Goal: Transaction & Acquisition: Obtain resource

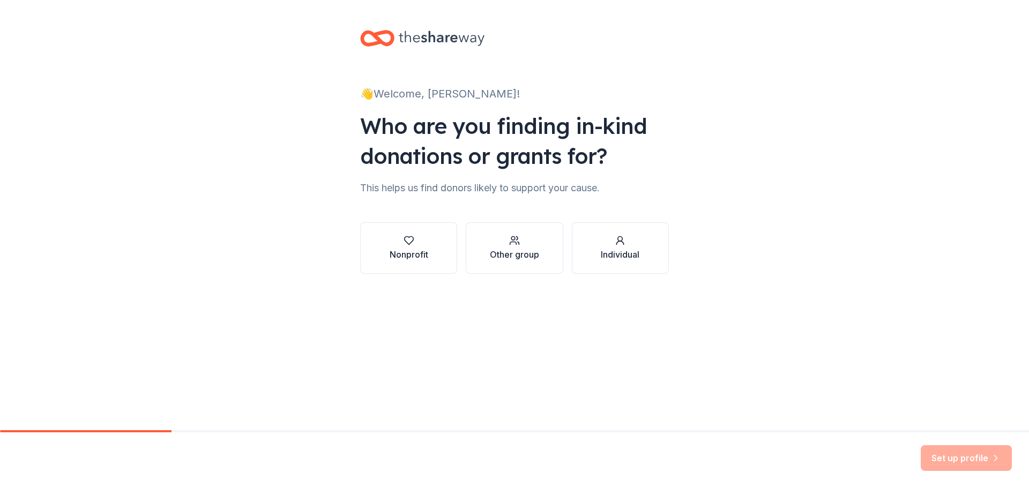
click at [408, 260] on div "Nonprofit" at bounding box center [409, 254] width 39 height 13
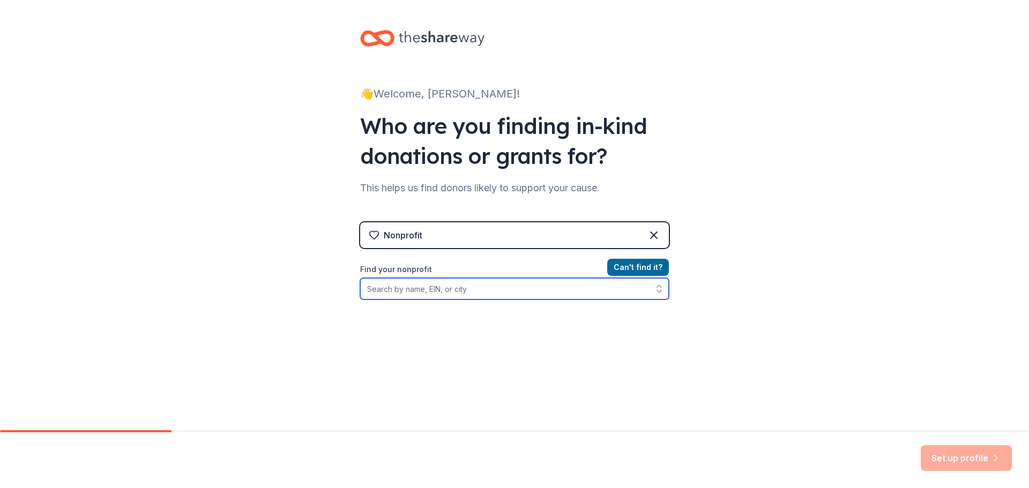
click at [466, 293] on input "Find your nonprofit" at bounding box center [514, 288] width 309 height 21
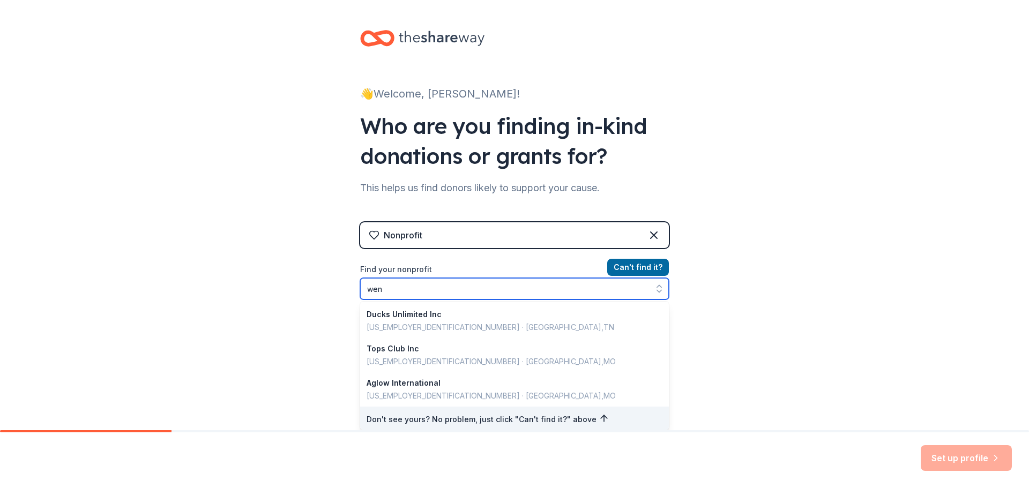
type input "we"
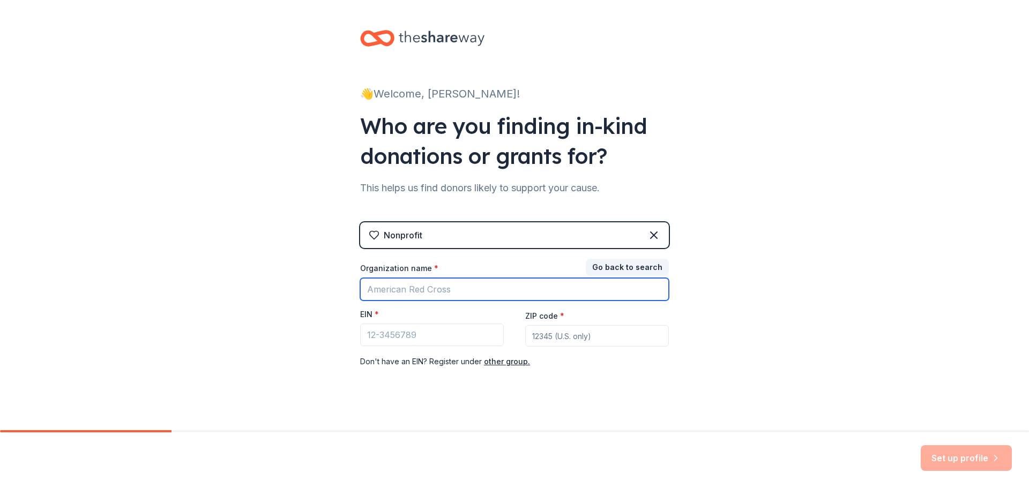
click at [469, 293] on input "Organization name *" at bounding box center [514, 289] width 309 height 23
drag, startPoint x: 454, startPoint y: 294, endPoint x: 314, endPoint y: 284, distance: 140.3
click at [316, 285] on div "👋 Welcome, [PERSON_NAME]! Who are you finding in-kind donations or grants for? …" at bounding box center [514, 220] width 1029 height 441
click at [495, 295] on input "[GEOGRAPHIC_DATA]" at bounding box center [514, 289] width 309 height 23
type input "u"
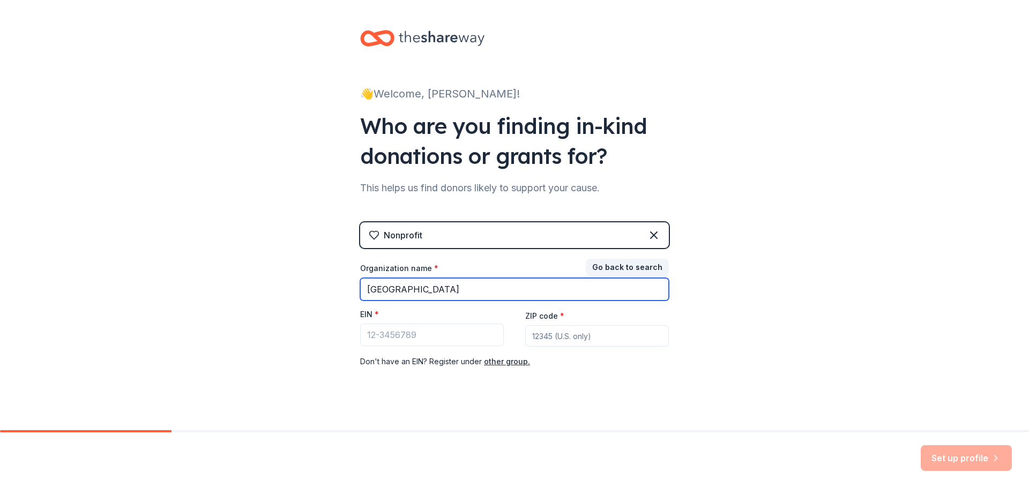
type input "[GEOGRAPHIC_DATA]"
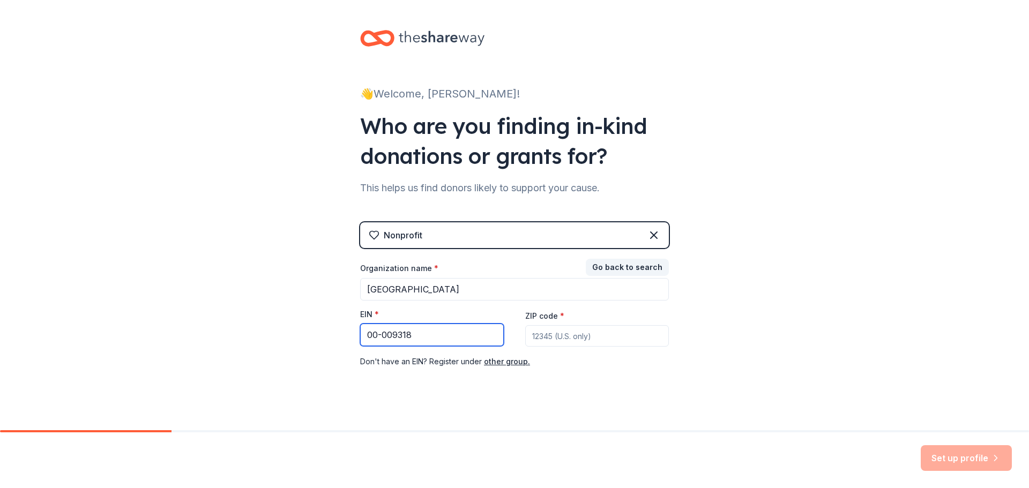
type input "00-009318"
type input "63385"
click at [716, 390] on div "👋 Welcome, [PERSON_NAME]! Who are you finding in-kind donations or grants for? …" at bounding box center [514, 220] width 1029 height 441
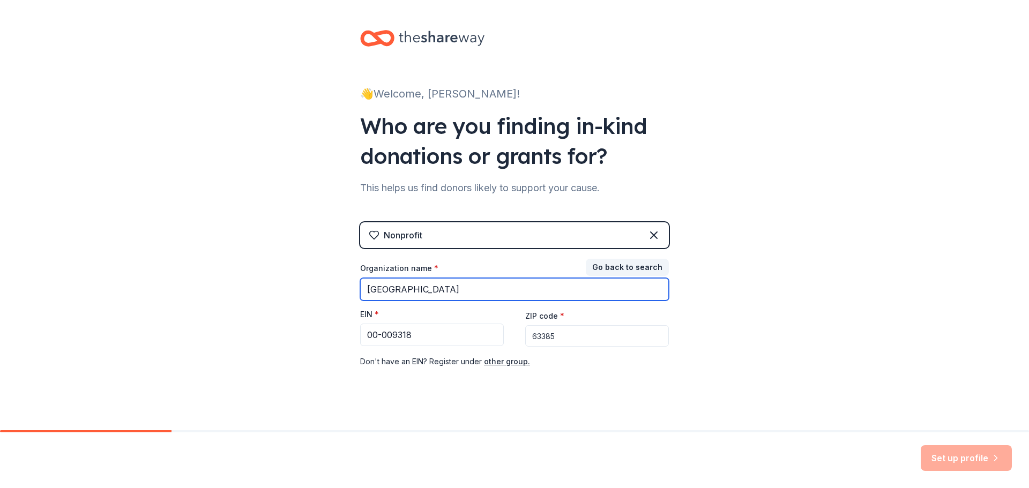
click at [448, 289] on input "[GEOGRAPHIC_DATA]" at bounding box center [514, 289] width 309 height 23
click at [651, 236] on icon at bounding box center [654, 235] width 6 height 6
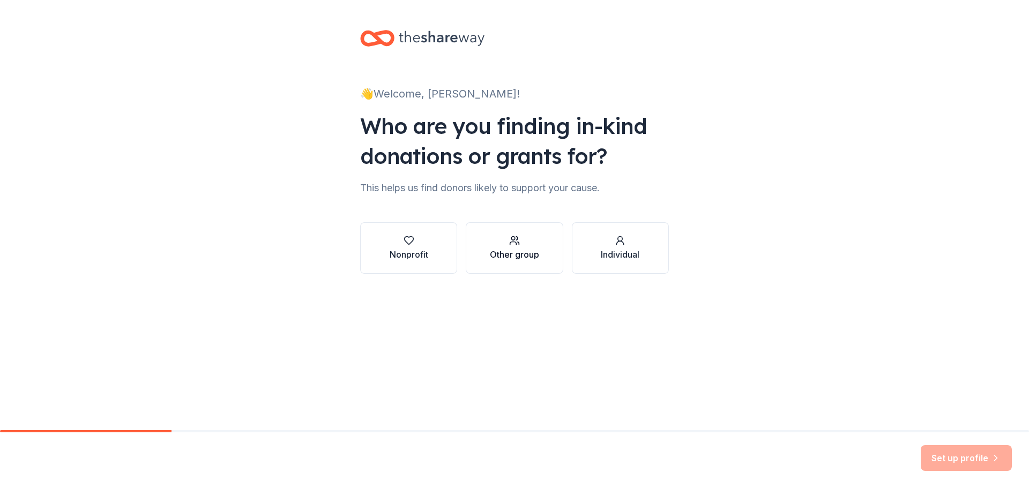
click at [515, 250] on div "Other group" at bounding box center [514, 254] width 49 height 13
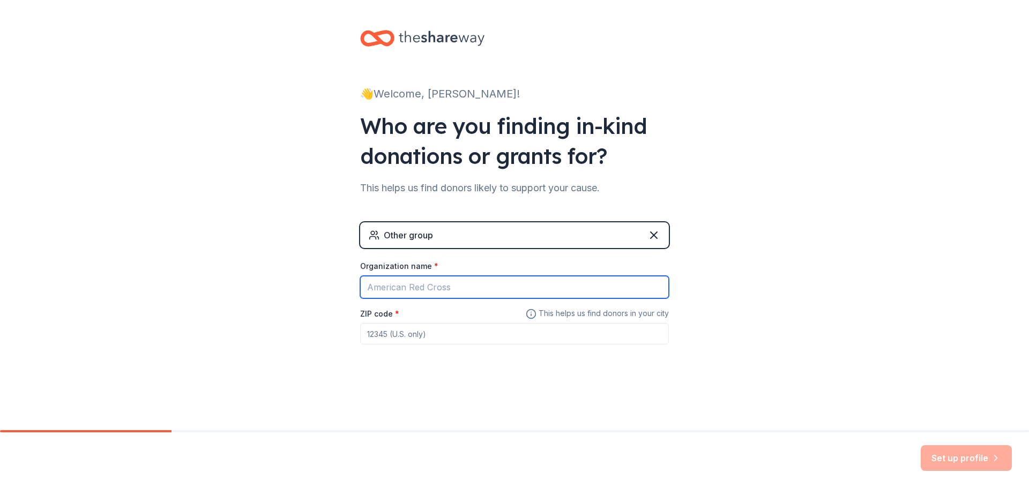
click at [457, 280] on input "Organization name *" at bounding box center [514, 287] width 309 height 23
type input "[GEOGRAPHIC_DATA]"
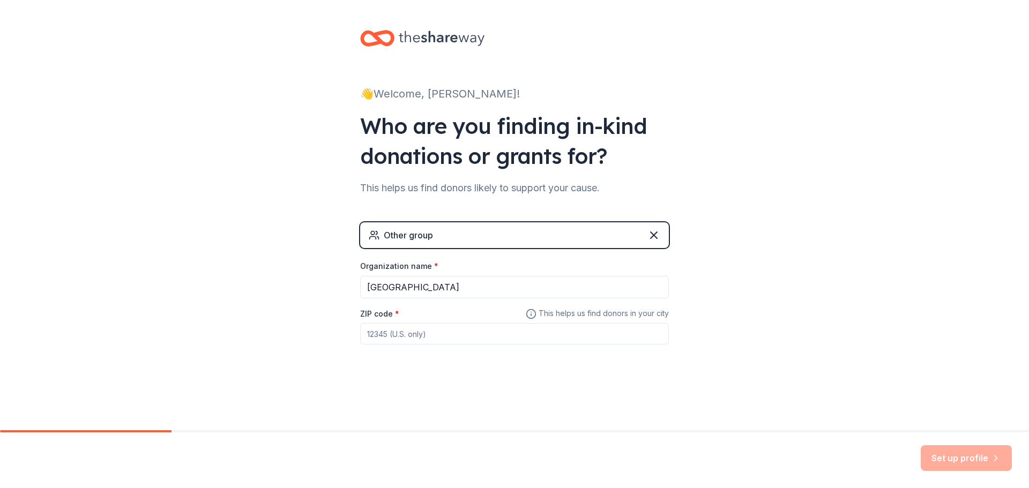
click at [426, 329] on input "ZIP code *" at bounding box center [514, 333] width 309 height 21
type input "63385"
click at [941, 457] on button "Set up profile" at bounding box center [966, 458] width 91 height 26
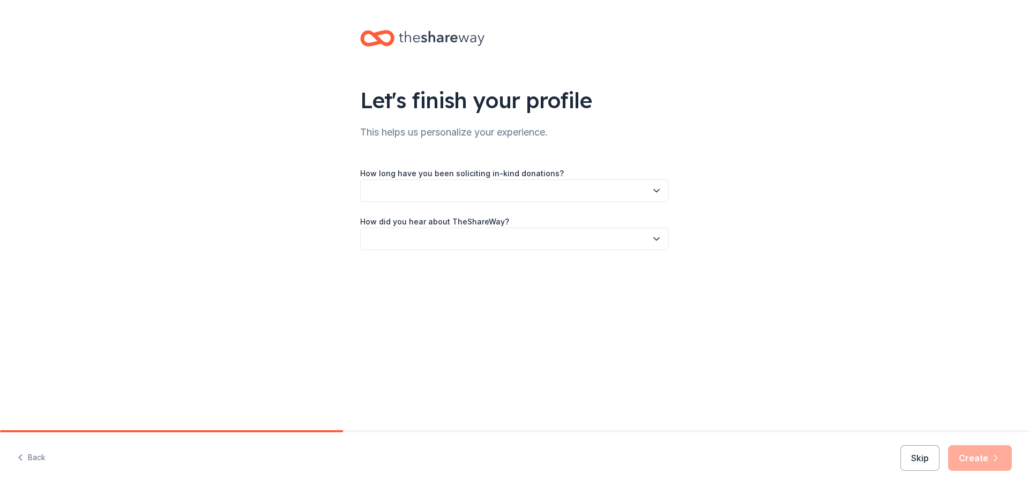
click at [493, 185] on button "button" at bounding box center [514, 191] width 309 height 23
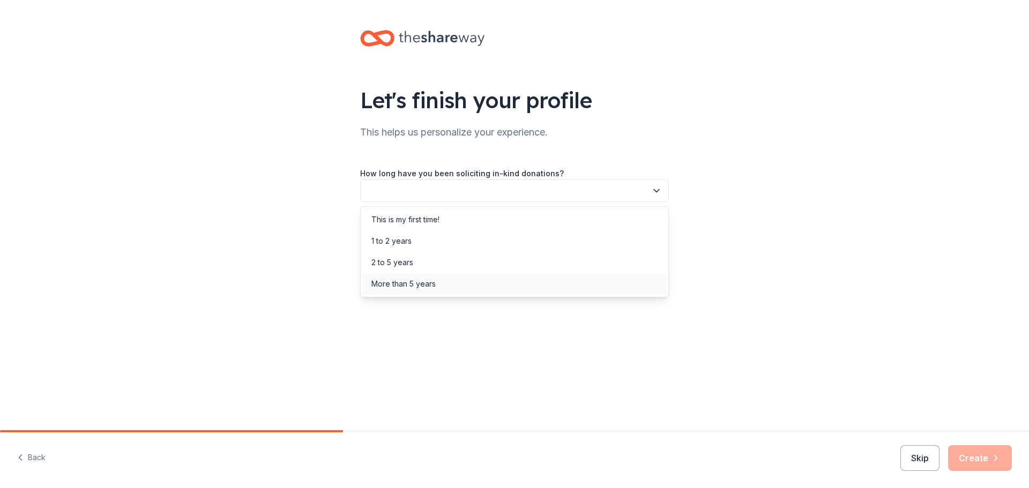
click at [418, 285] on div "More than 5 years" at bounding box center [403, 284] width 64 height 13
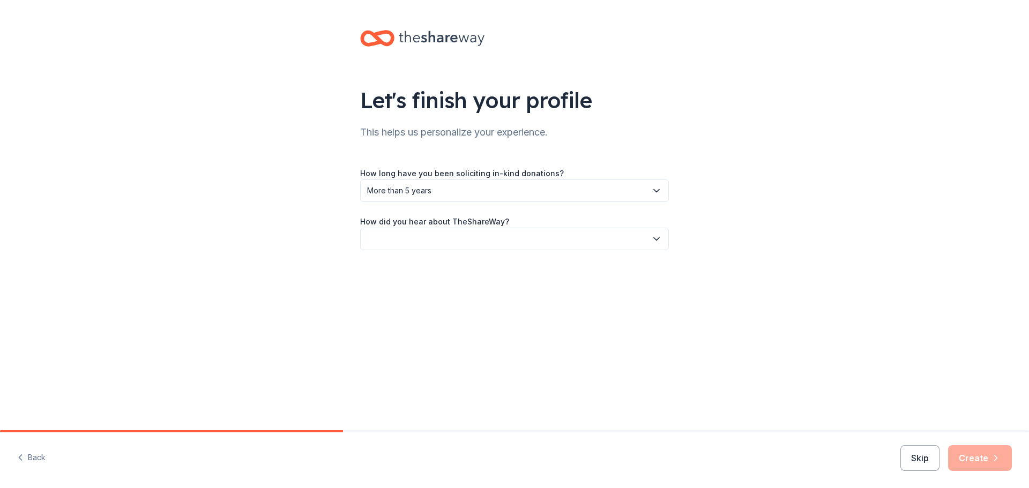
click at [411, 240] on button "button" at bounding box center [514, 239] width 309 height 23
click at [412, 291] on div "Online search" at bounding box center [395, 289] width 49 height 13
click at [968, 462] on button "Create" at bounding box center [980, 458] width 64 height 26
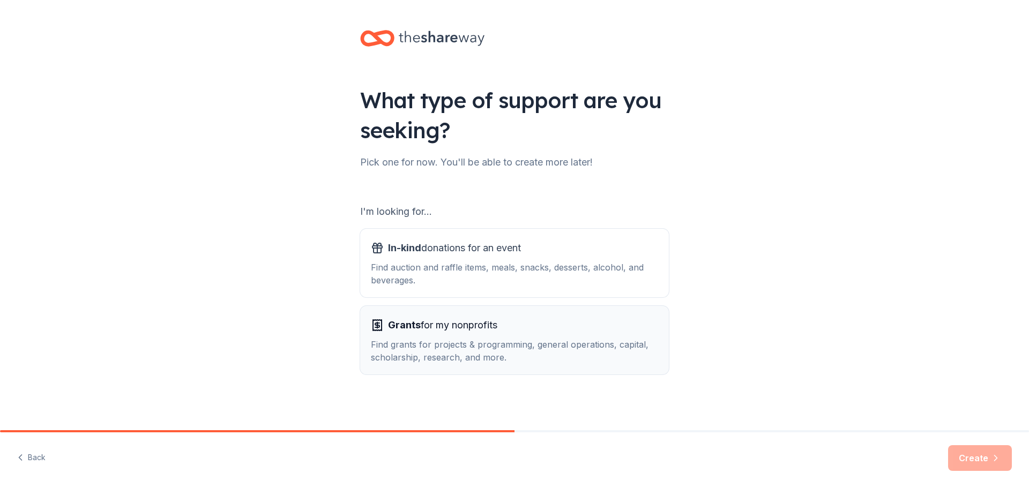
click at [472, 327] on span "Grants for my nonprofits" at bounding box center [442, 325] width 109 height 17
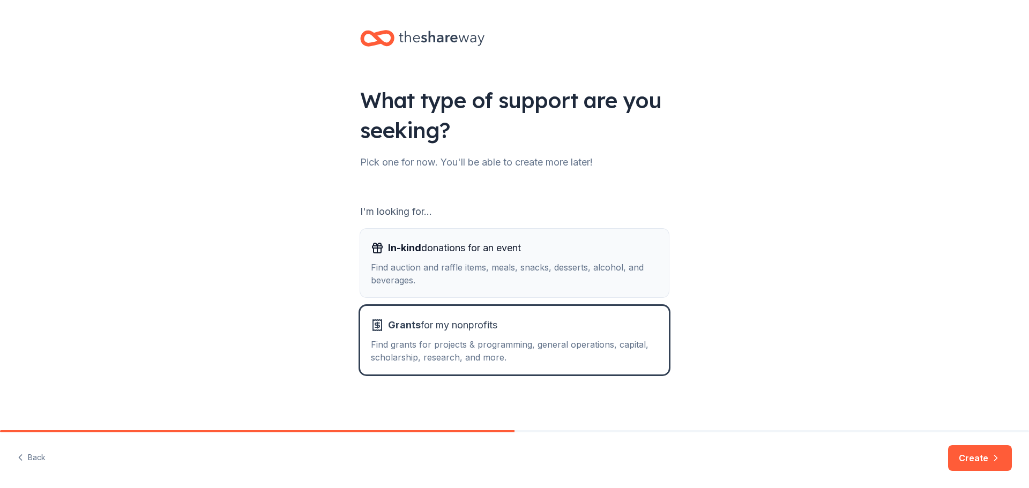
click at [446, 265] on div "Find auction and raffle items, meals, snacks, desserts, alcohol, and beverages." at bounding box center [514, 274] width 287 height 26
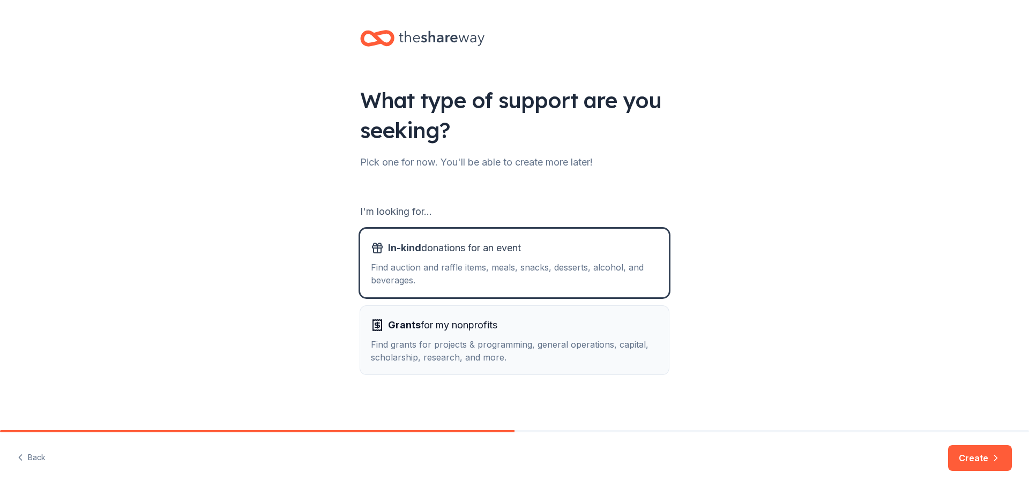
click at [451, 329] on span "Grants for my nonprofits" at bounding box center [442, 325] width 109 height 17
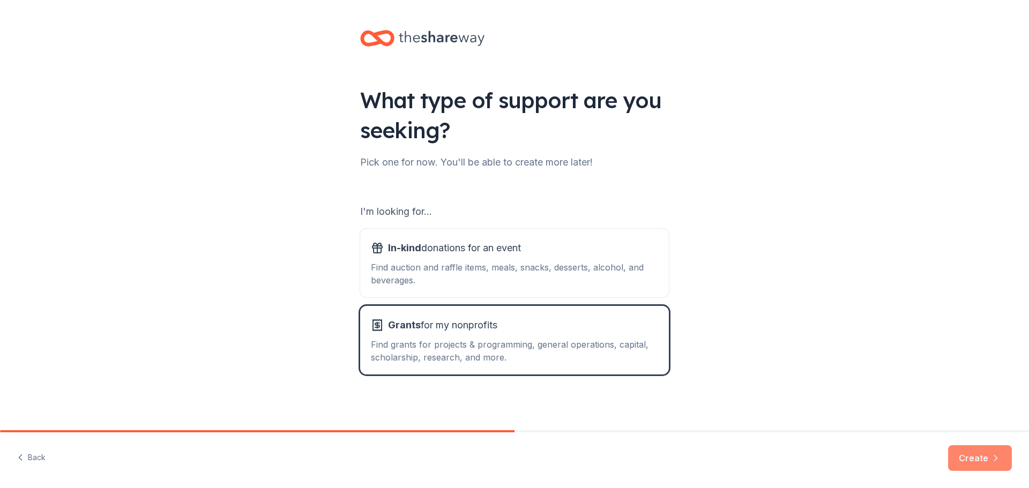
click at [964, 452] on button "Create" at bounding box center [980, 458] width 64 height 26
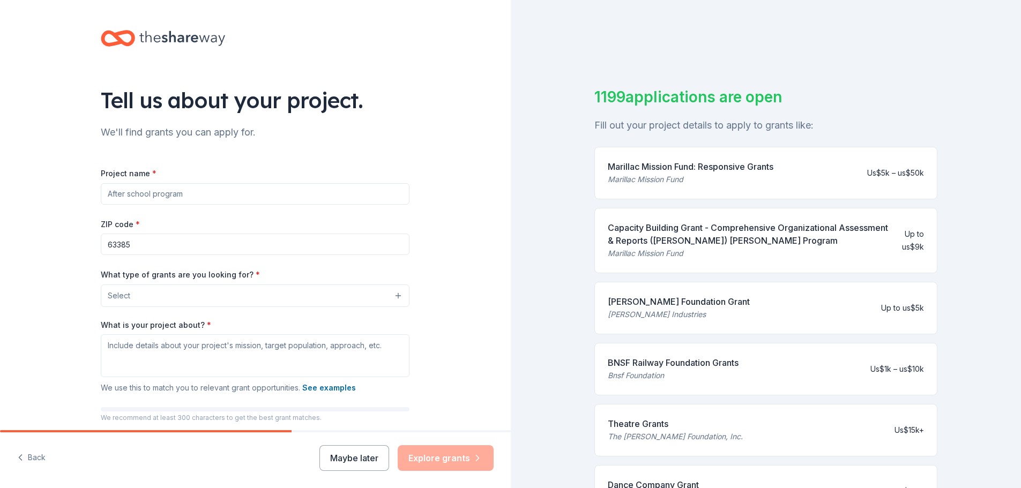
click at [204, 195] on input "Project name *" at bounding box center [255, 193] width 309 height 21
type input "Security Development"
click at [292, 298] on button "Select" at bounding box center [255, 296] width 309 height 23
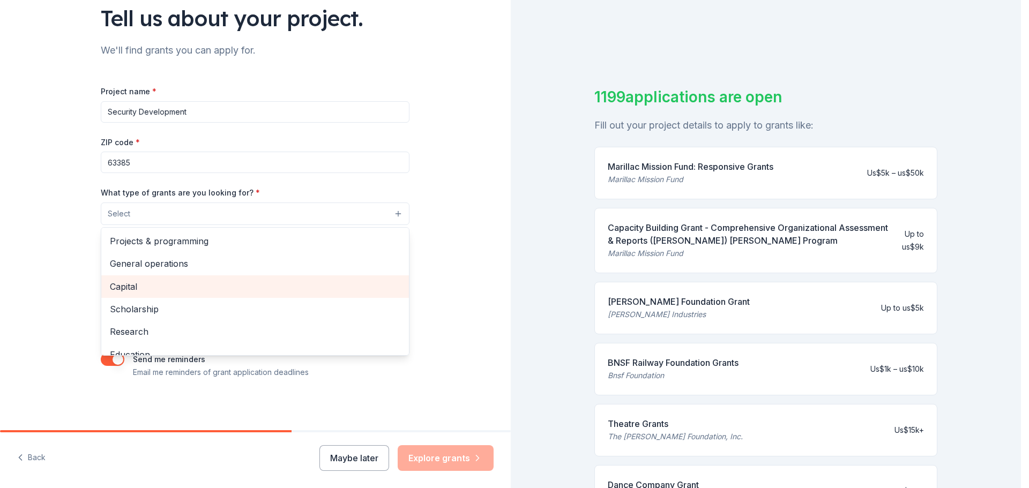
click at [129, 286] on span "Capital" at bounding box center [255, 287] width 291 height 14
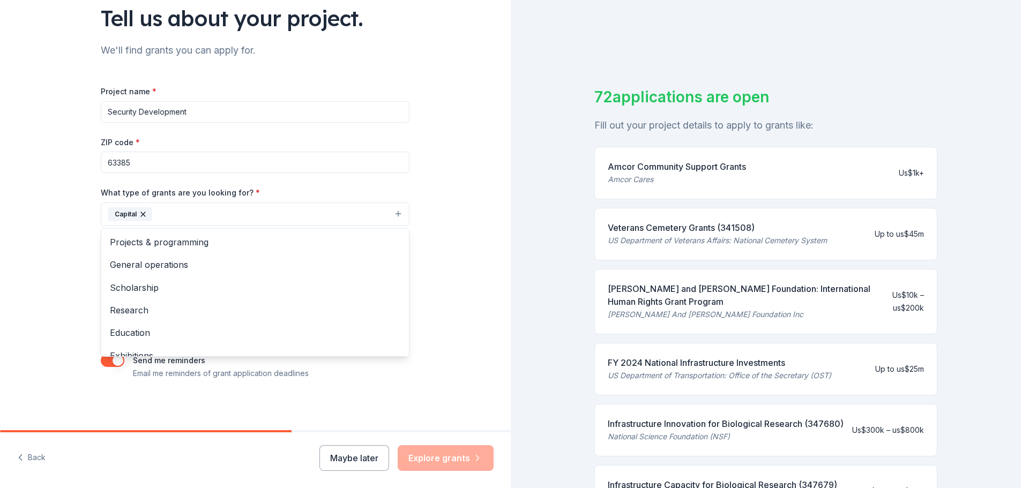
click at [424, 278] on div "Tell us about your project. We'll find grants you can apply for. Project name *…" at bounding box center [255, 175] width 511 height 514
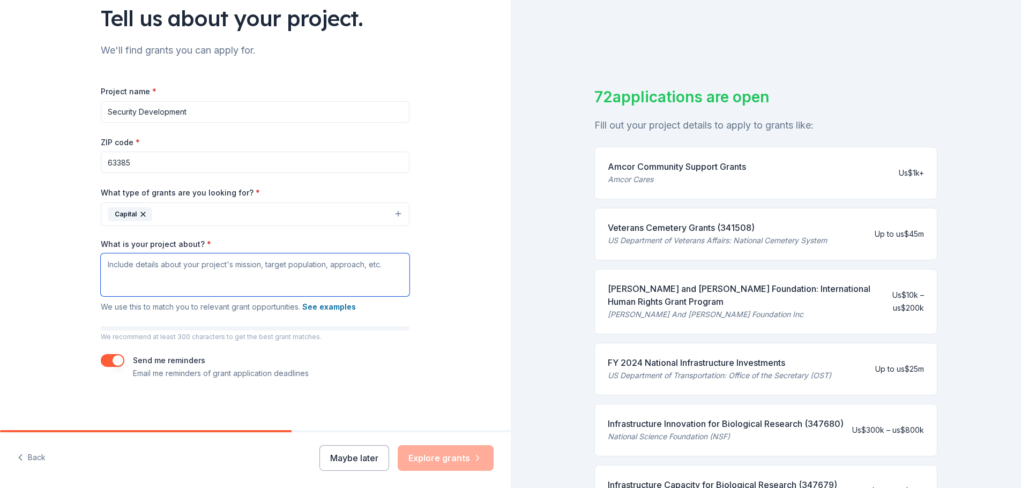
click at [173, 267] on textarea "What is your project about? *" at bounding box center [255, 275] width 309 height 43
paste textarea "Priority Purchases: Security Vehicles (Upfitted) Primary Vehicle (SUV preferred…"
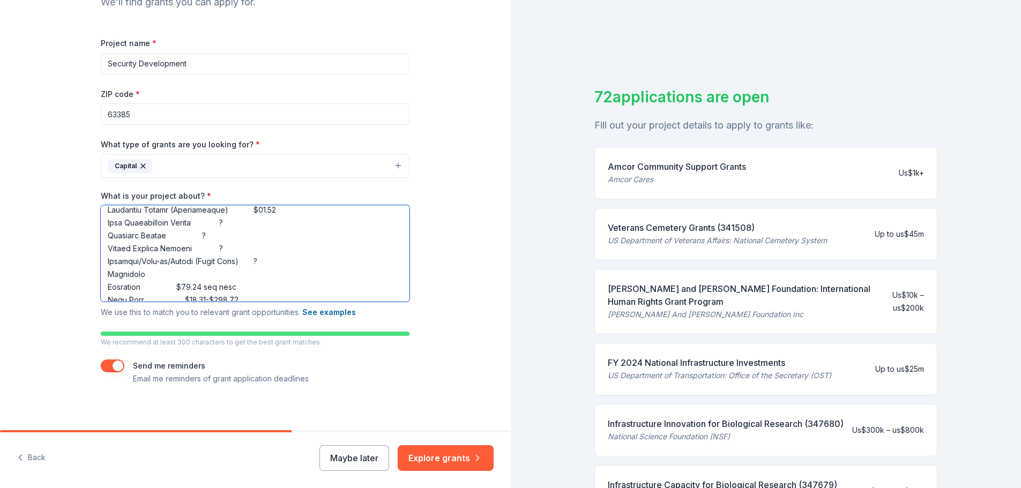
scroll to position [137, 0]
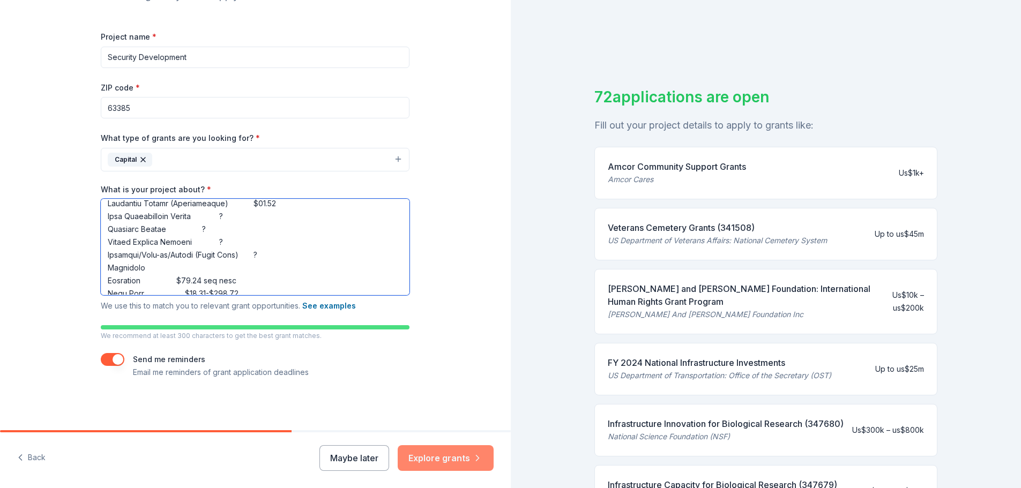
type textarea "Priority Purchases: Security Vehicles (Upfitted) Primary Vehicle (SUV preferred…"
click at [442, 456] on button "Explore grants" at bounding box center [446, 458] width 96 height 26
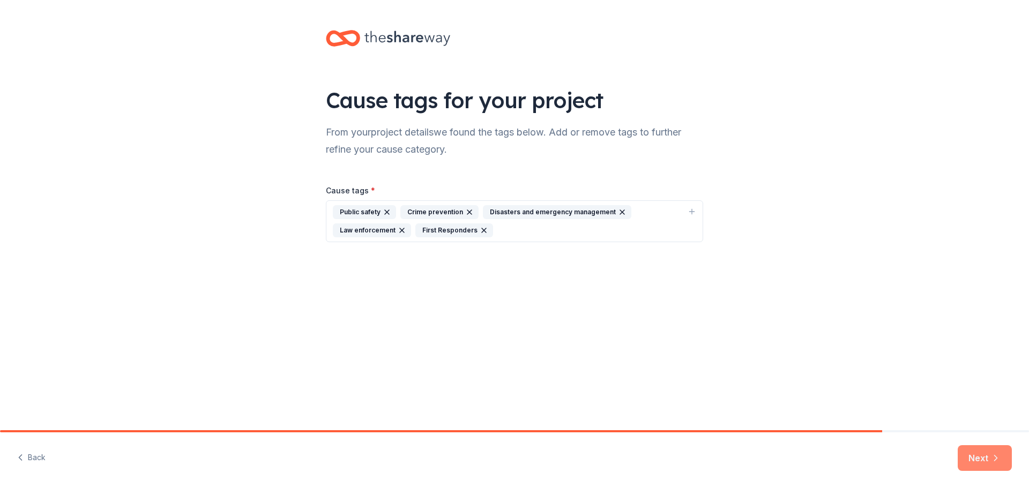
click at [973, 458] on button "Next" at bounding box center [985, 458] width 54 height 26
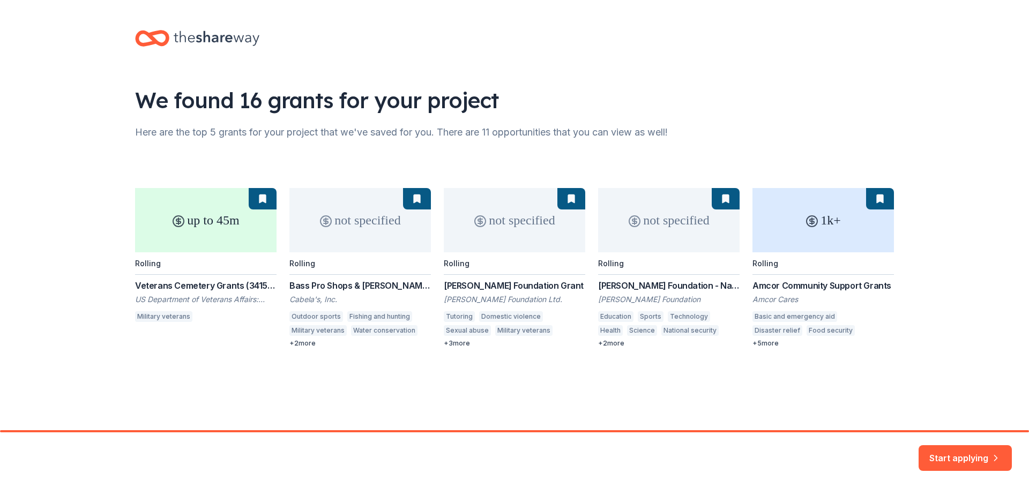
click at [946, 452] on button "Start applying" at bounding box center [965, 452] width 93 height 26
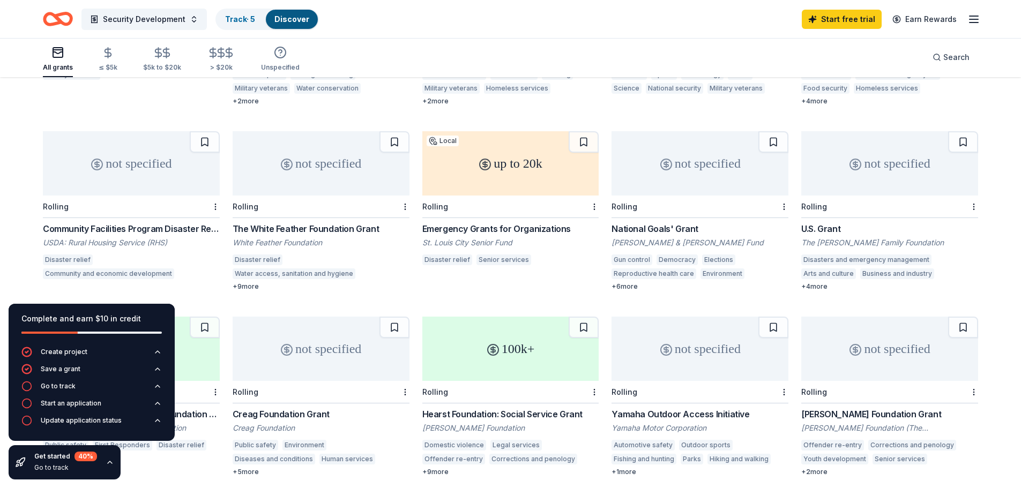
scroll to position [268, 0]
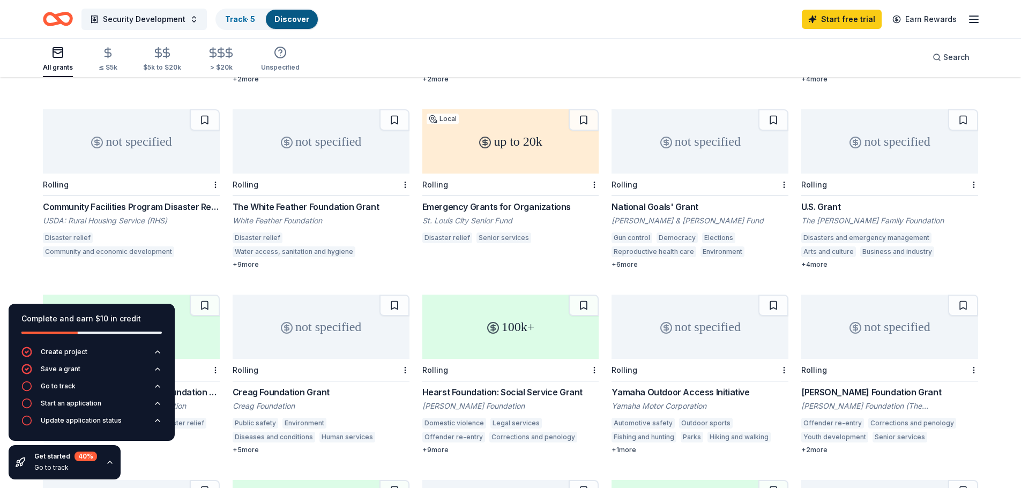
click at [123, 200] on div "Community Facilities Program Disaster Repair Grants" at bounding box center [131, 206] width 177 height 13
click at [627, 261] on div "+ 6 more" at bounding box center [700, 265] width 177 height 9
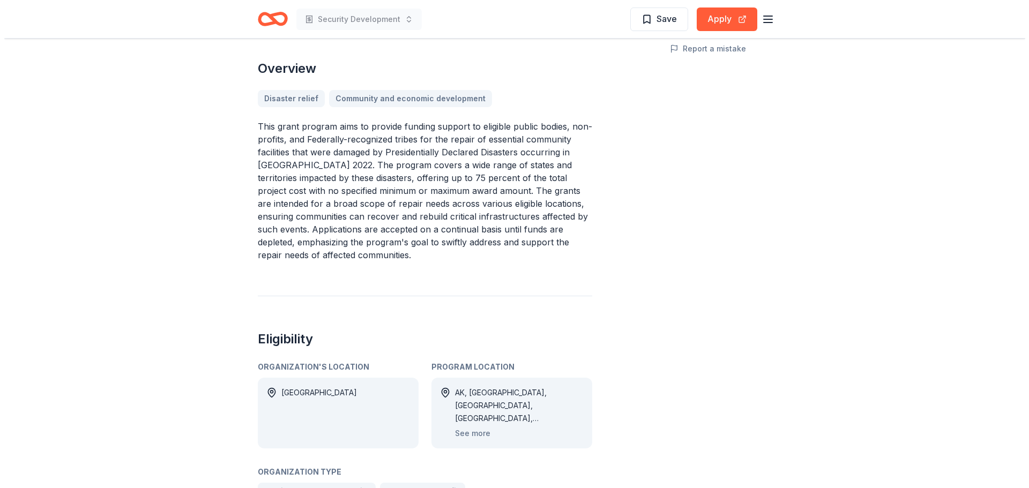
scroll to position [268, 0]
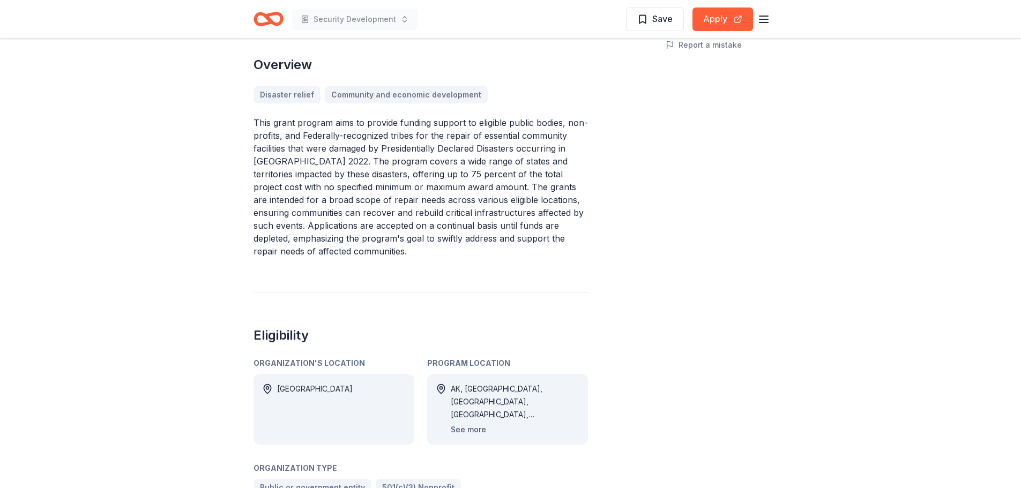
click at [466, 429] on button "See more" at bounding box center [468, 429] width 35 height 13
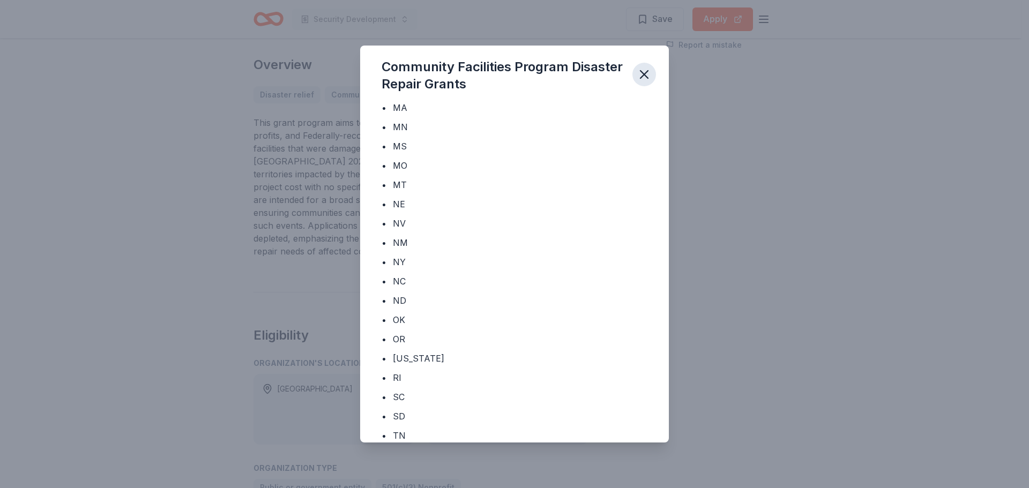
click at [644, 76] on icon "button" at bounding box center [644, 74] width 15 height 15
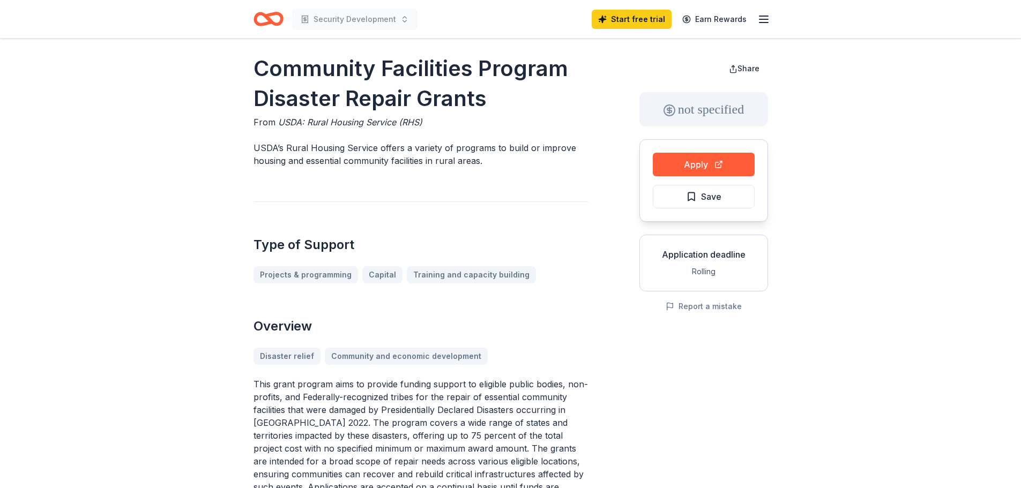
scroll to position [0, 0]
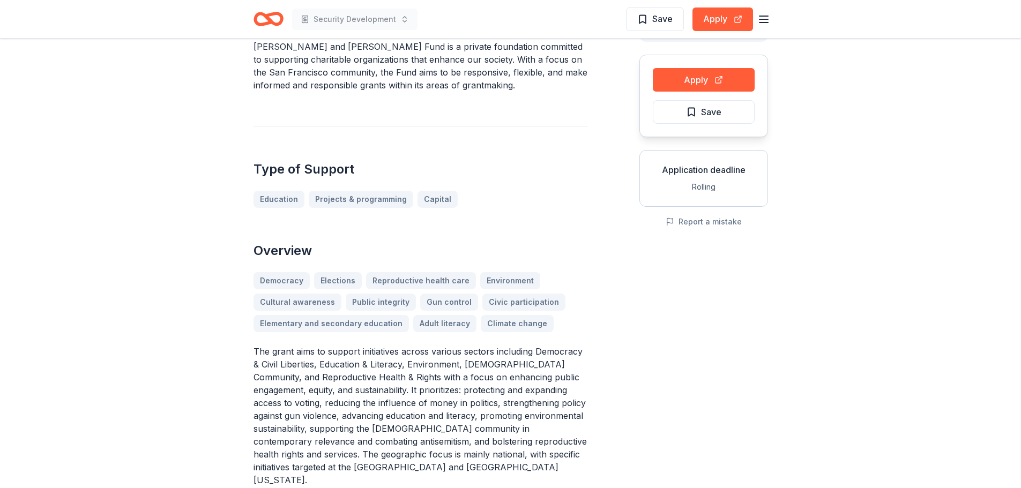
scroll to position [54, 0]
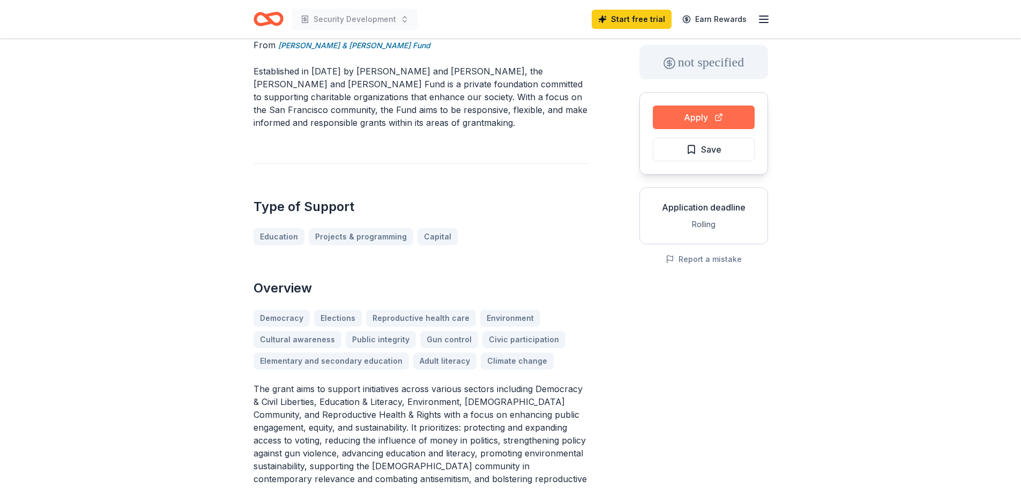
click at [693, 115] on button "Apply" at bounding box center [704, 118] width 102 height 24
